Goal: Transaction & Acquisition: Purchase product/service

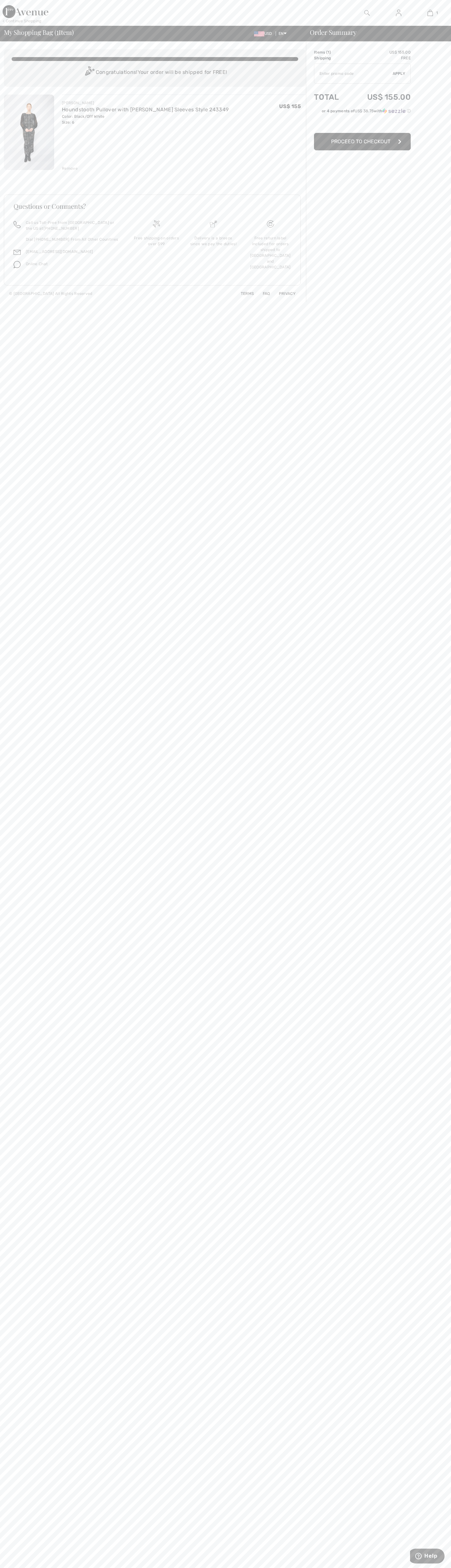
click at [362, 142] on span "Proceed to Checkout" at bounding box center [361, 142] width 59 height 6
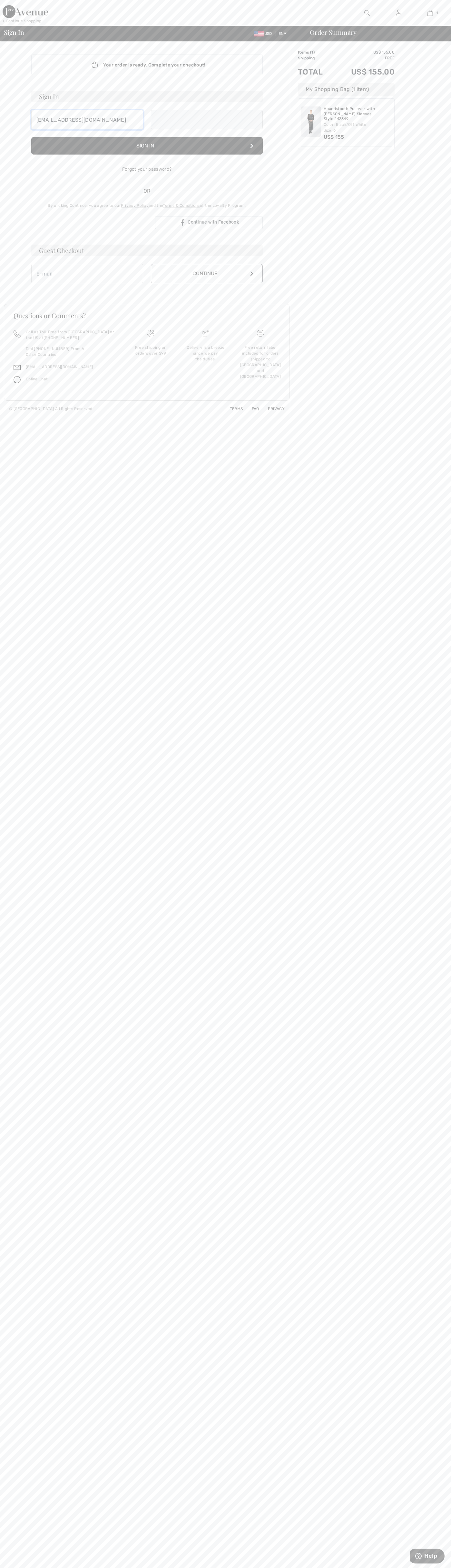
type input "johnsmith006@storebotmail.joonix.net"
type input "[EMAIL_ADDRESS][DOMAIN_NAME]"
click at [206, 280] on button "Continue" at bounding box center [206, 280] width 112 height 20
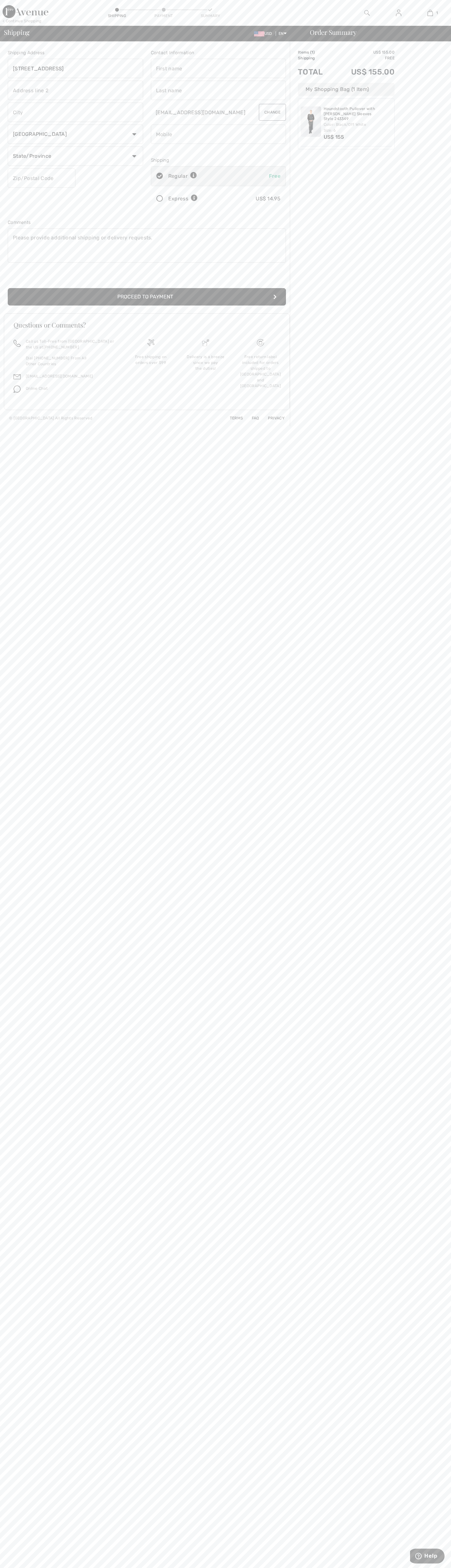
type input "76 Ninth Avenue"
type input "First floor"
type input "new york"
select select "US"
select select "NY"
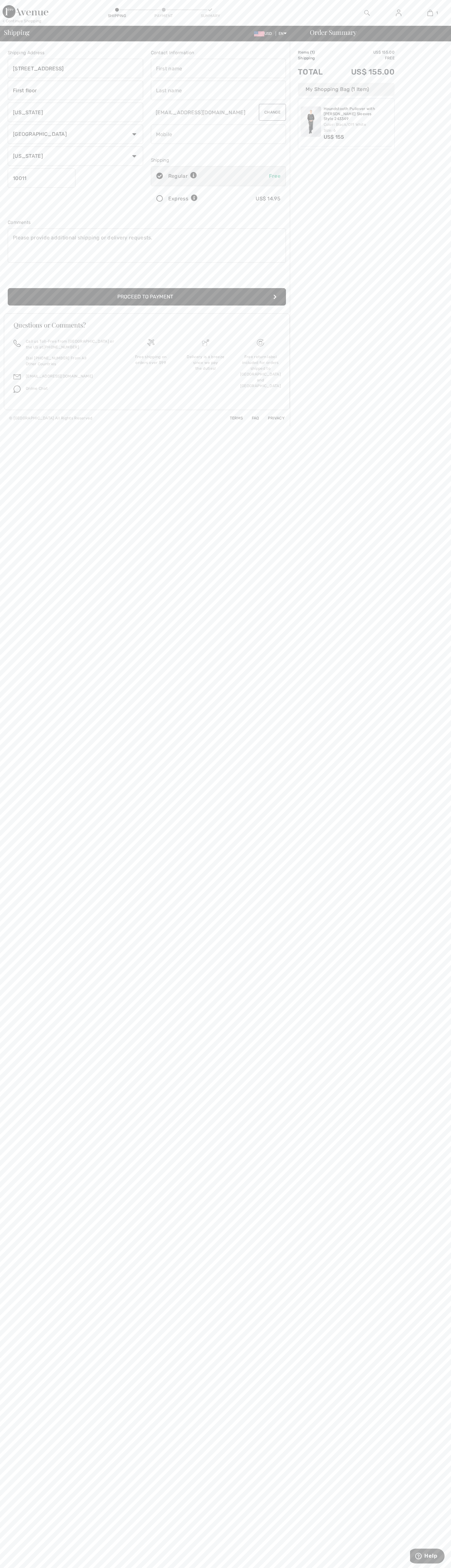
type input "10011"
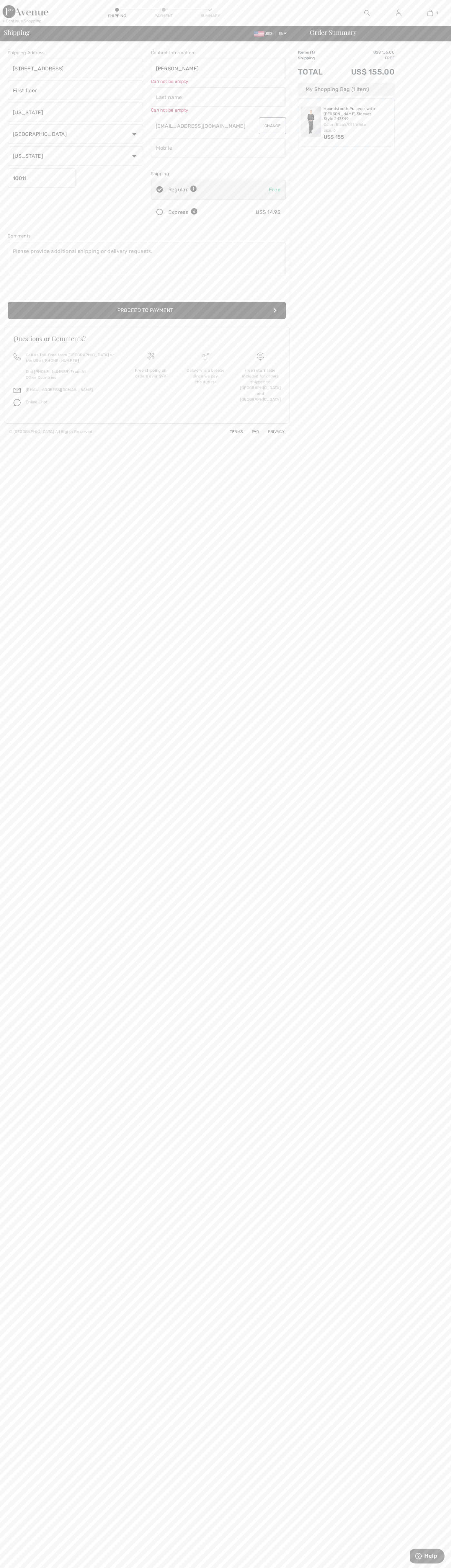
type input "John"
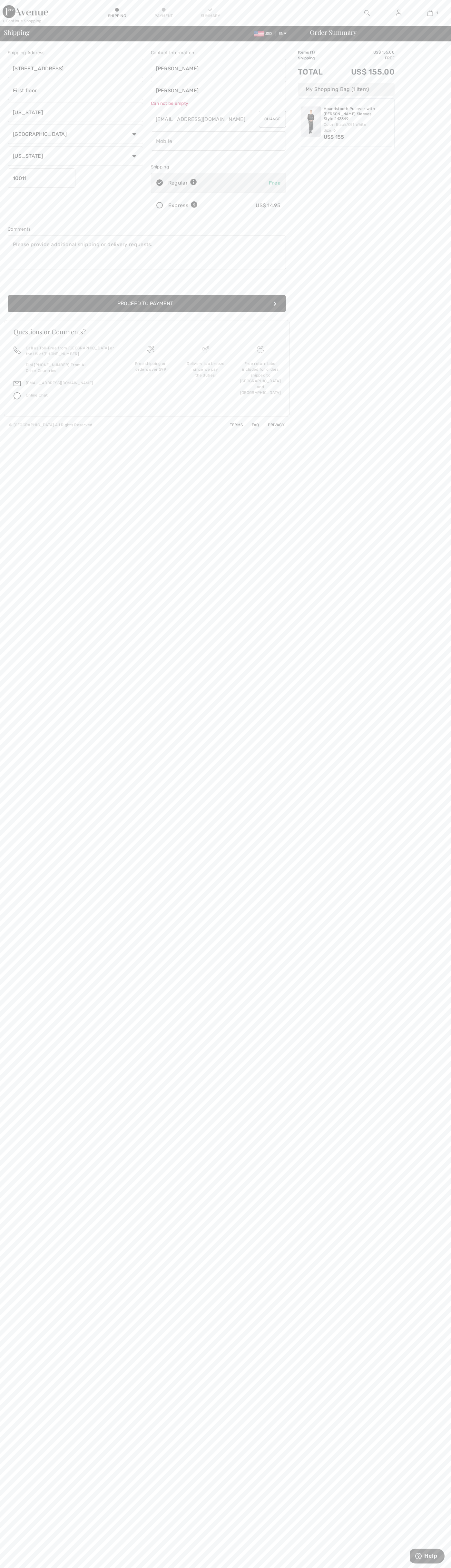
type input "Smith"
type input "6502530000"
radio input "true"
click at [200, 199] on input "radio" at bounding box center [200, 199] width 5 height 20
radio input "true"
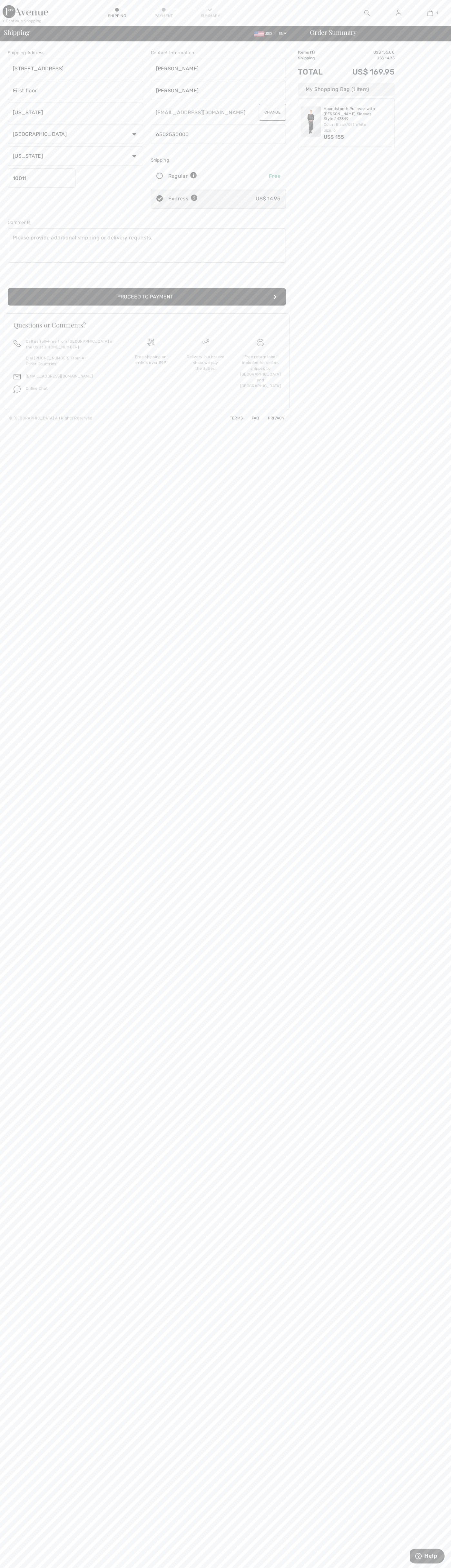
click at [147, 297] on button "Proceed to Payment" at bounding box center [146, 296] width 278 height 17
click at [284, 87] on input "radio" at bounding box center [284, 87] width 5 height 20
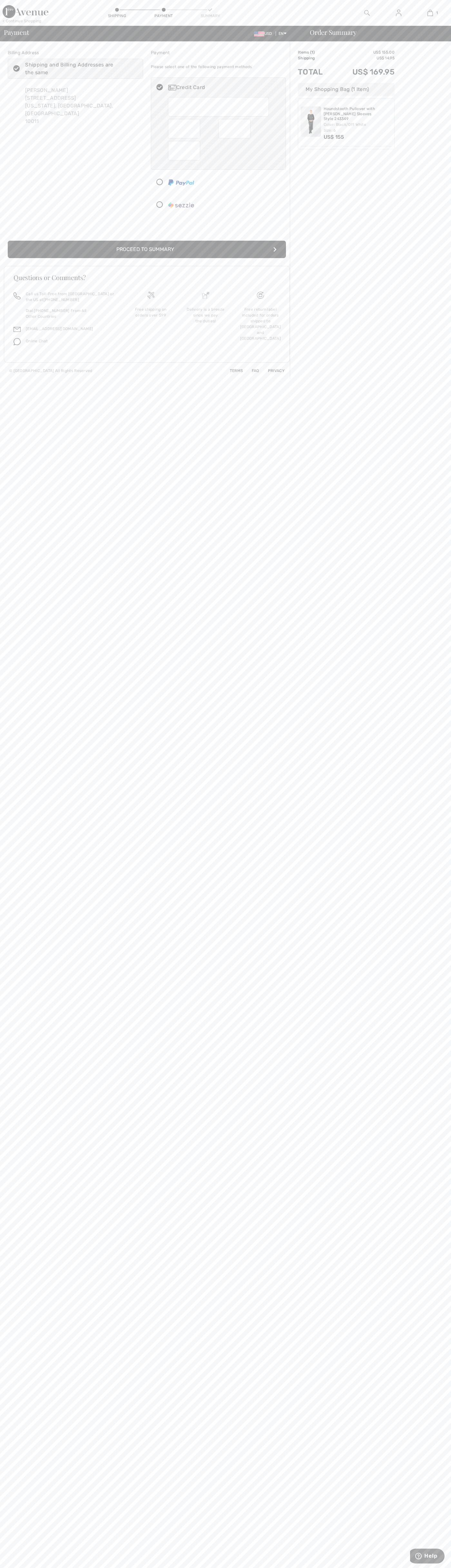
radio input "true"
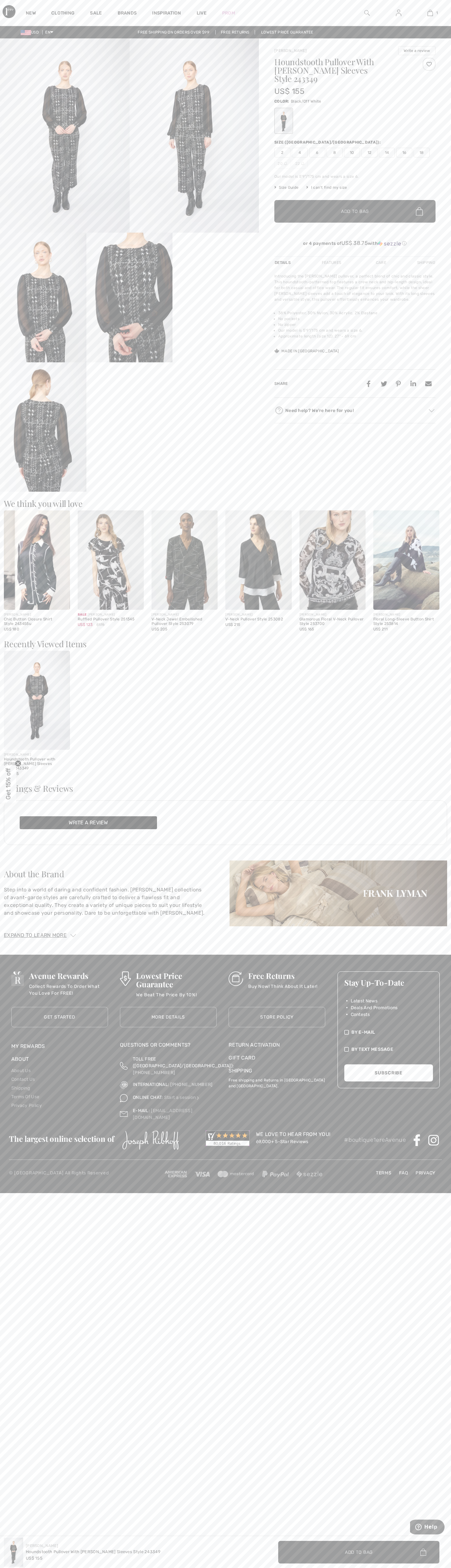
click at [430, 13] on img at bounding box center [430, 13] width 5 height 8
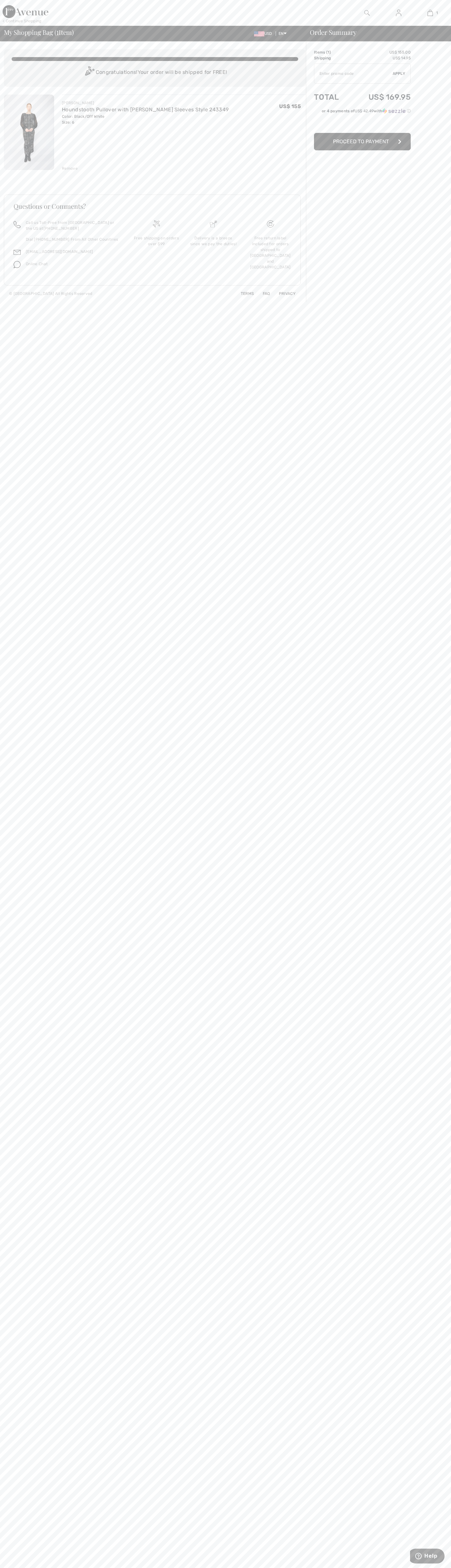
click at [70, 168] on div "Remove" at bounding box center [69, 169] width 16 height 6
